Goal: Find specific page/section: Find specific page/section

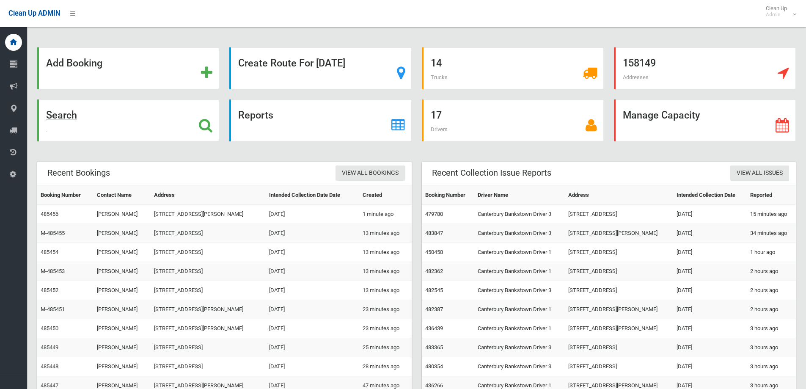
click at [130, 134] on div "Search" at bounding box center [128, 120] width 182 height 42
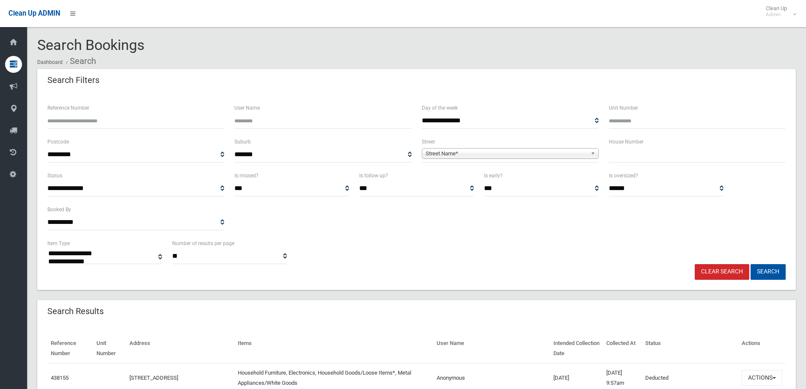
select select
click at [704, 158] on input "text" at bounding box center [697, 155] width 177 height 16
type input "*"
click at [514, 151] on span "Street Name*" at bounding box center [507, 154] width 162 height 10
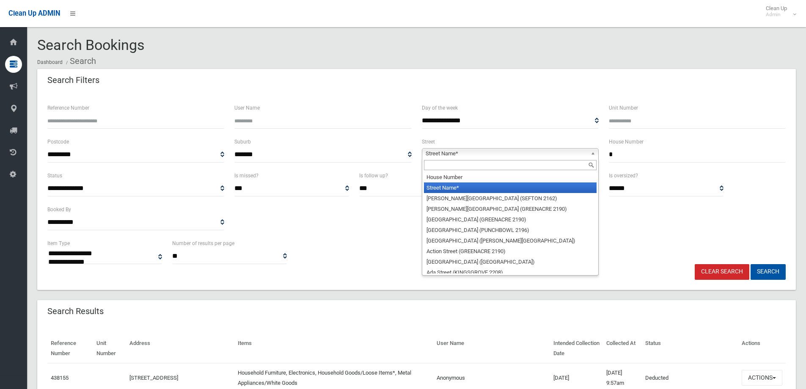
click at [519, 169] on input "text" at bounding box center [510, 165] width 173 height 10
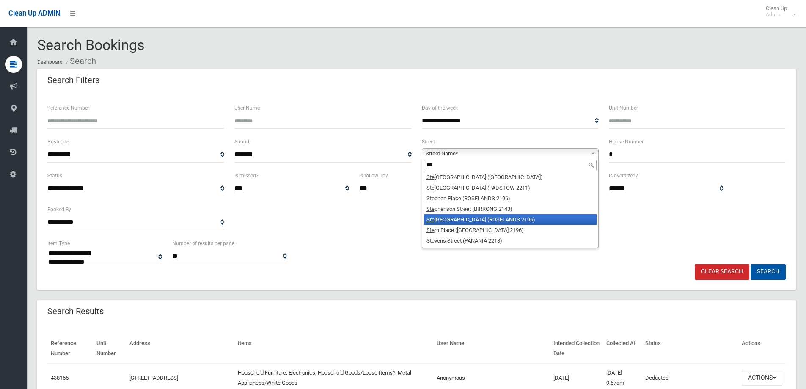
type input "***"
click at [512, 218] on li "[GEOGRAPHIC_DATA])" at bounding box center [510, 219] width 173 height 11
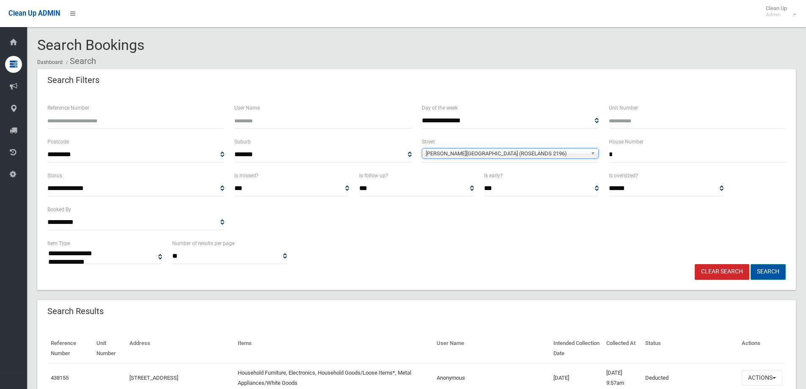
click at [776, 272] on button "Search" at bounding box center [768, 272] width 35 height 16
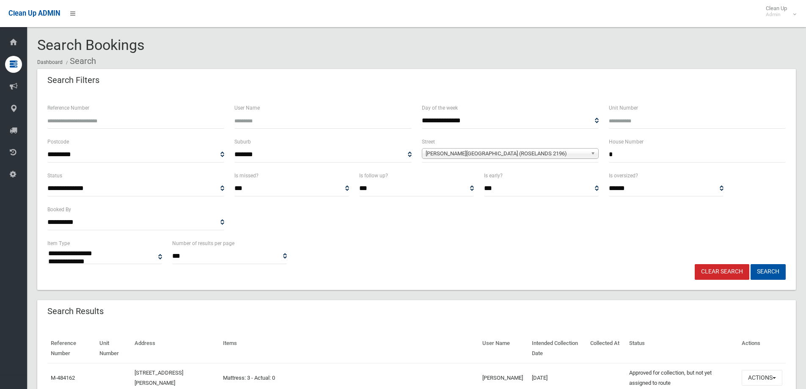
select select
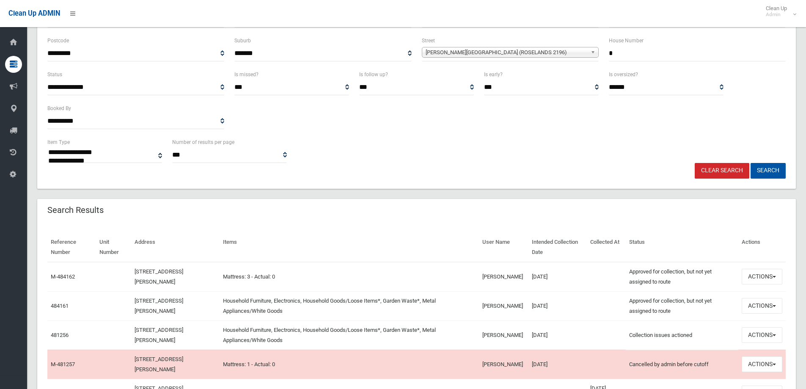
scroll to position [127, 0]
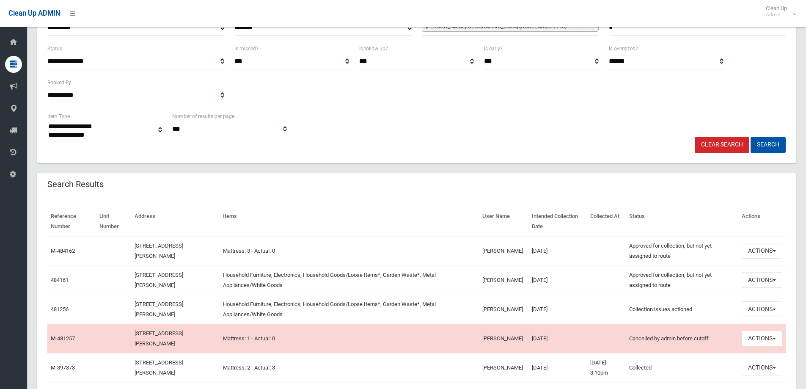
click at [482, 190] on div "Search Results" at bounding box center [416, 185] width 759 height 24
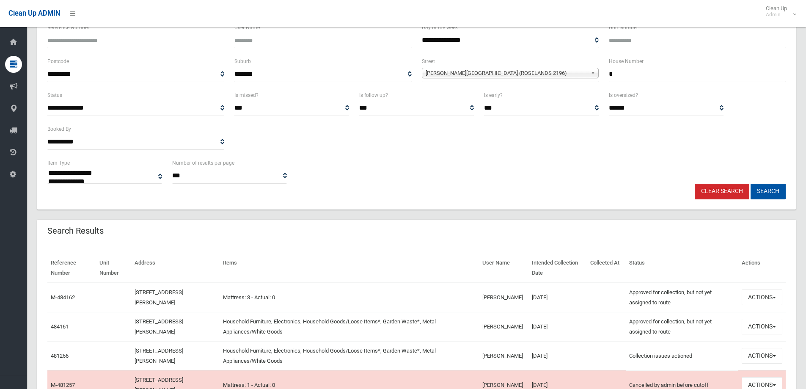
scroll to position [0, 0]
